Goal: Task Accomplishment & Management: Manage account settings

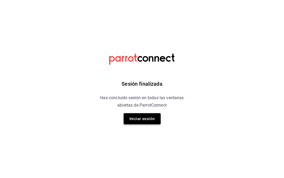
click at [139, 119] on button "Iniciar sesión" at bounding box center [142, 118] width 37 height 11
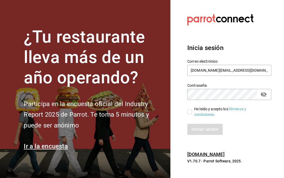
click at [191, 111] on input "He leído y acepto los Términos y condiciones." at bounding box center [189, 111] width 5 height 5
checkbox input "true"
click at [200, 132] on button "Iniciar sesión" at bounding box center [205, 129] width 36 height 11
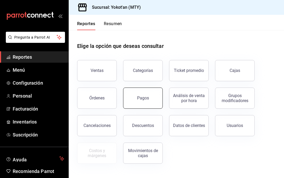
click at [139, 93] on button "Pagos" at bounding box center [143, 98] width 40 height 21
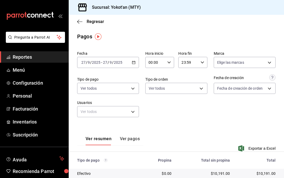
click at [132, 62] on icon "button" at bounding box center [134, 63] width 4 height 4
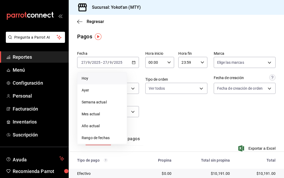
click at [94, 80] on span "Hoy" at bounding box center [102, 79] width 41 height 6
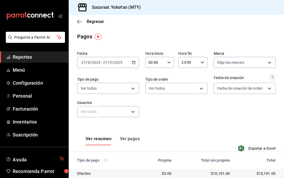
click at [129, 140] on button "Ver pagos" at bounding box center [130, 140] width 20 height 9
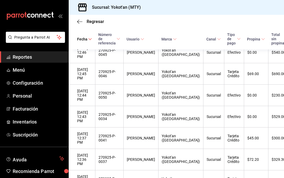
scroll to position [690, 0]
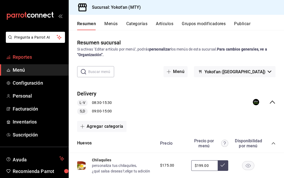
click at [25, 60] on span "Reportes" at bounding box center [39, 56] width 52 height 7
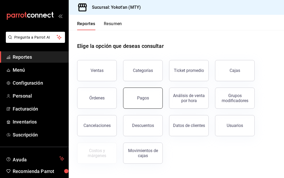
click at [148, 95] on button "Pagos" at bounding box center [143, 98] width 40 height 21
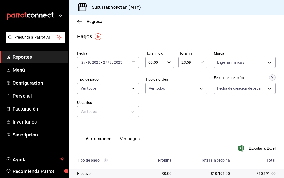
click at [127, 138] on button "Ver pagos" at bounding box center [130, 140] width 20 height 9
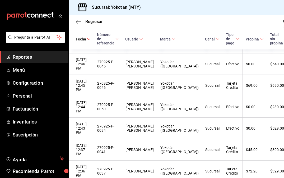
scroll to position [728, 1]
